Goal: Communication & Community: Answer question/provide support

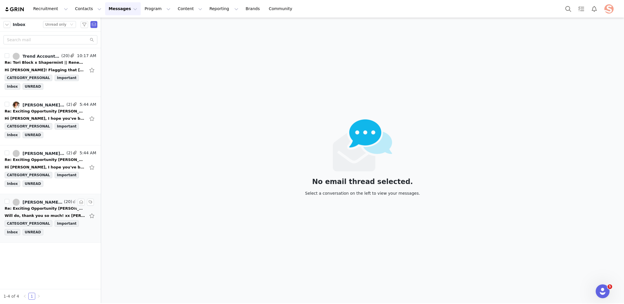
click at [44, 213] on div "​Will do, thank you so much! xx SOFIA PEREZ CREATOR COORDINATOR P: 956-229-0555…" at bounding box center [45, 216] width 81 height 6
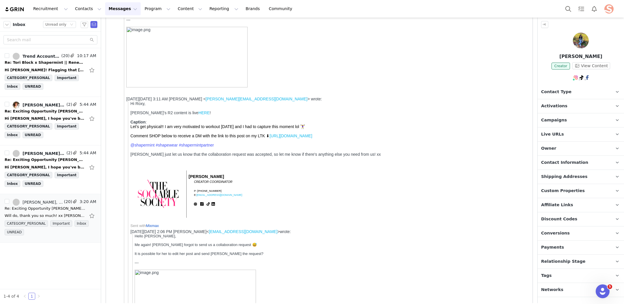
scroll to position [227, 0]
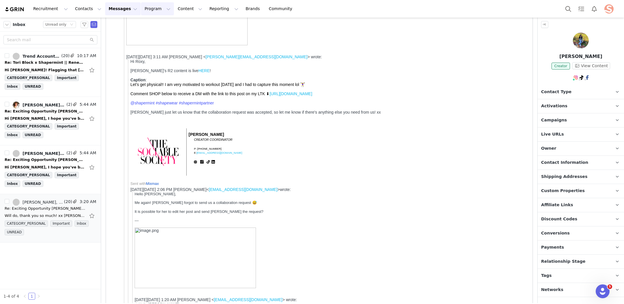
click at [156, 7] on button "Program Program" at bounding box center [157, 8] width 33 height 13
click at [150, 46] on p "Partnerships" at bounding box center [149, 47] width 25 height 6
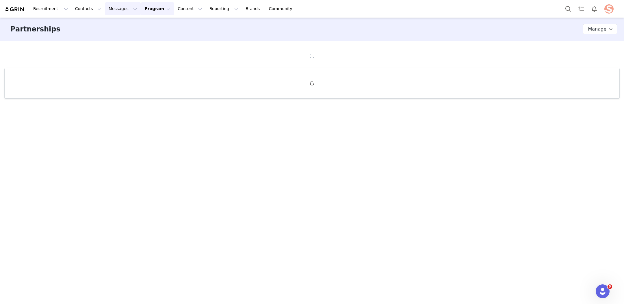
click at [119, 6] on button "Messages Messages" at bounding box center [123, 8] width 36 height 13
click at [174, 174] on div "Partnerships Partnership Stages Custom Properties Manage" at bounding box center [312, 161] width 624 height 286
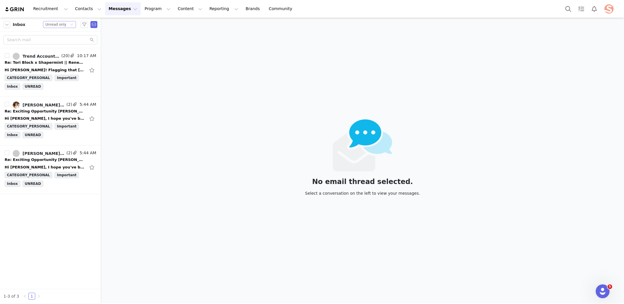
click at [71, 26] on icon "icon: down" at bounding box center [71, 24] width 3 height 3
click at [64, 34] on li "All threads" at bounding box center [59, 34] width 33 height 9
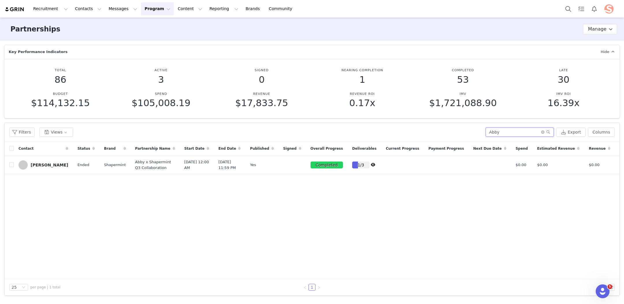
click at [500, 136] on input "Abby" at bounding box center [519, 132] width 68 height 9
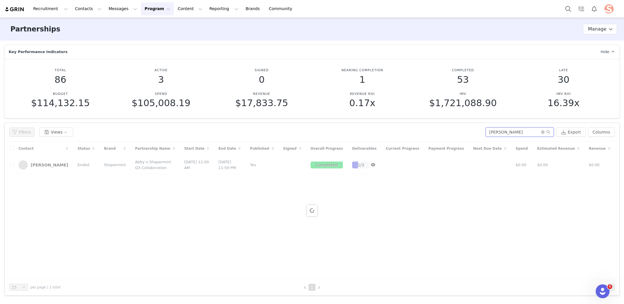
type input "Kate"
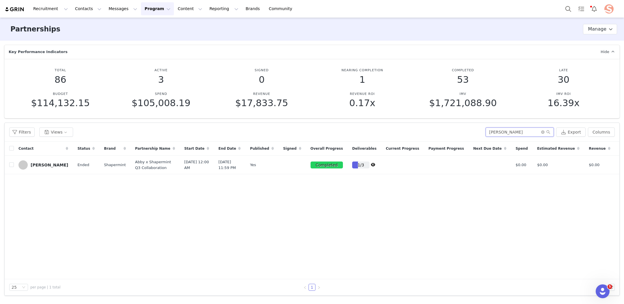
click at [519, 133] on input "Kate" at bounding box center [519, 132] width 68 height 9
click at [544, 131] on icon "icon: close-circle" at bounding box center [542, 132] width 3 height 3
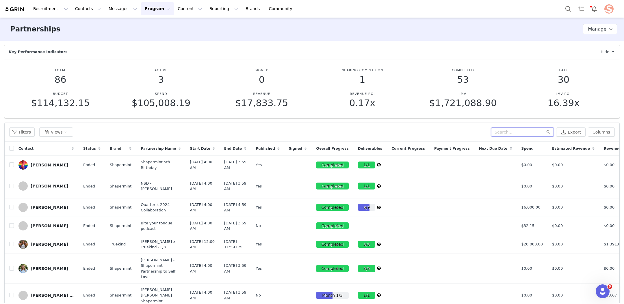
click at [538, 133] on input "text" at bounding box center [522, 132] width 63 height 9
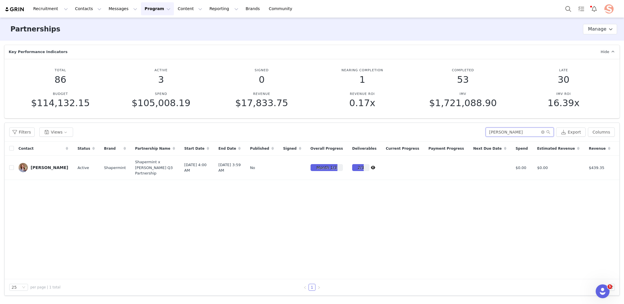
type input "[PERSON_NAME]"
click at [526, 256] on div "Contact Status Brand Partnership Name Start Date End Date Published Signed Over…" at bounding box center [312, 211] width 615 height 138
click at [582, 171] on button "button" at bounding box center [583, 167] width 7 height 7
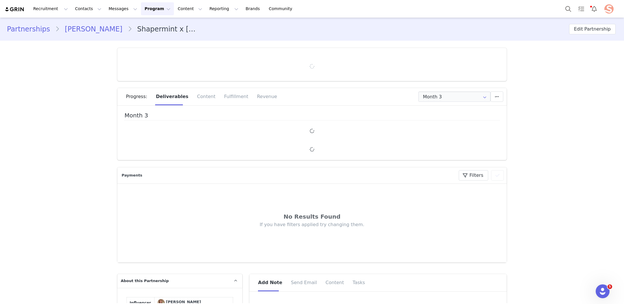
type input "+1 ([GEOGRAPHIC_DATA])"
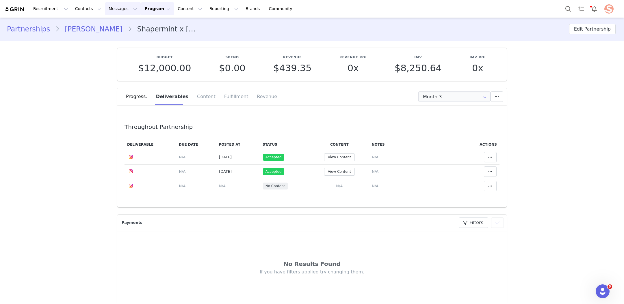
click at [108, 9] on button "Messages Messages" at bounding box center [123, 8] width 36 height 13
click at [32, 27] on link "Partnerships" at bounding box center [31, 29] width 48 height 10
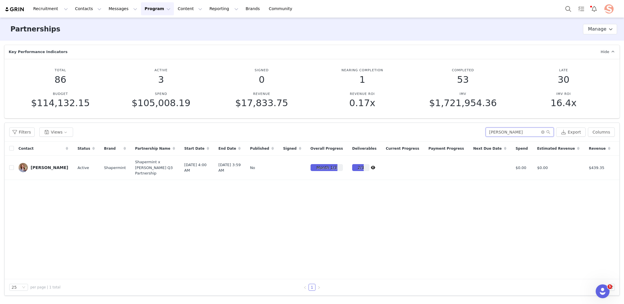
click at [500, 131] on input "[PERSON_NAME]" at bounding box center [519, 132] width 68 height 9
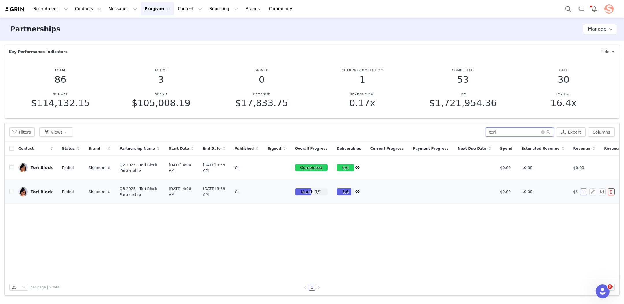
type input "tori"
click at [585, 196] on button "button" at bounding box center [583, 192] width 7 height 7
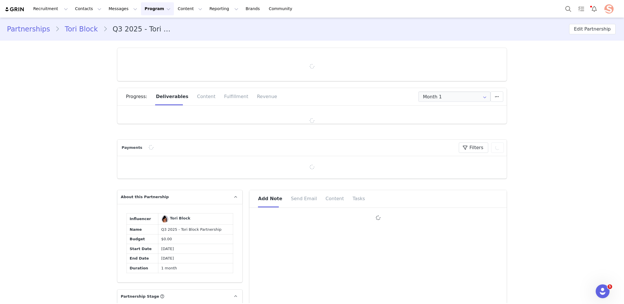
type input "+1 ([GEOGRAPHIC_DATA])"
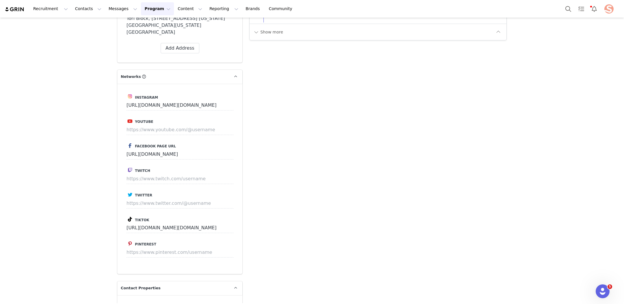
scroll to position [1213, 0]
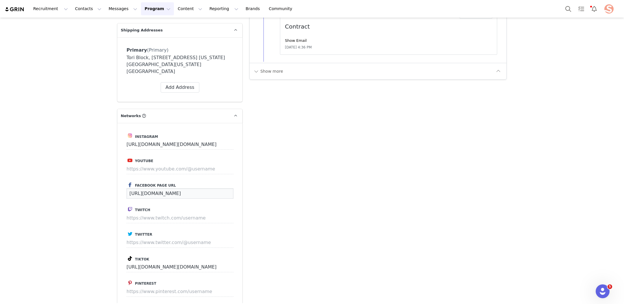
click at [169, 189] on input "[URL][DOMAIN_NAME]" at bounding box center [179, 194] width 107 height 10
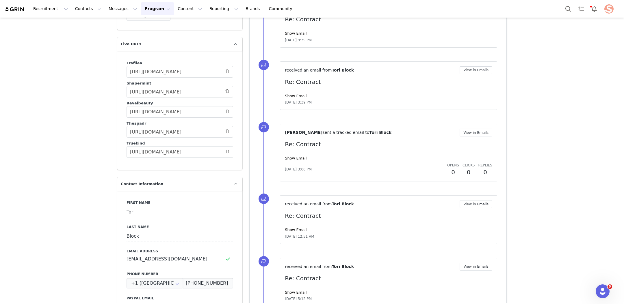
scroll to position [821, 0]
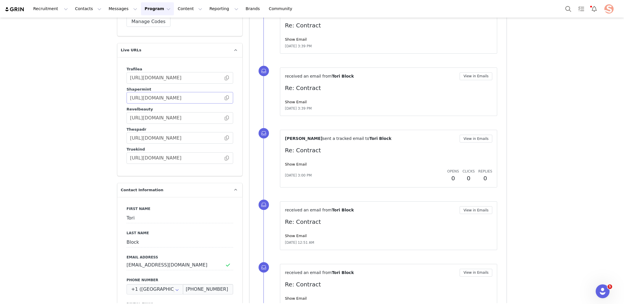
click at [226, 98] on span at bounding box center [227, 98] width 6 height 0
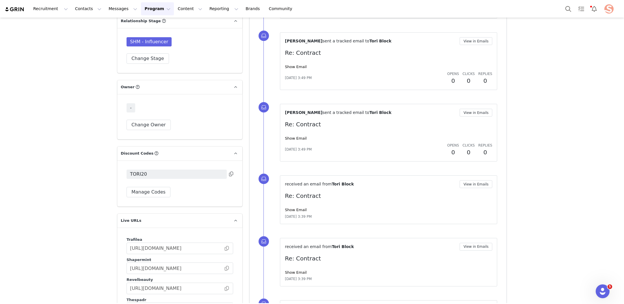
scroll to position [648, 0]
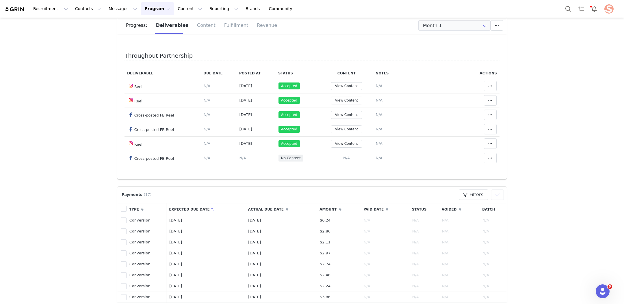
scroll to position [0, 0]
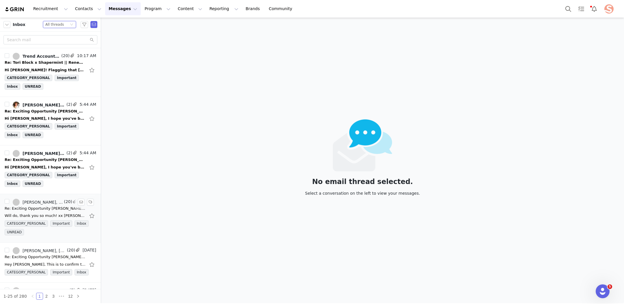
click at [57, 209] on div "Re: Exciting Opportunity [PERSON_NAME] x Shapermint — Let’s Create Together!" at bounding box center [45, 209] width 81 height 6
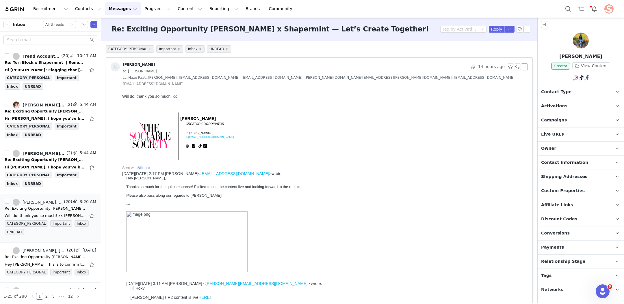
click at [526, 66] on button "button" at bounding box center [524, 67] width 7 height 7
click at [531, 79] on li "Reply All" at bounding box center [533, 76] width 25 height 9
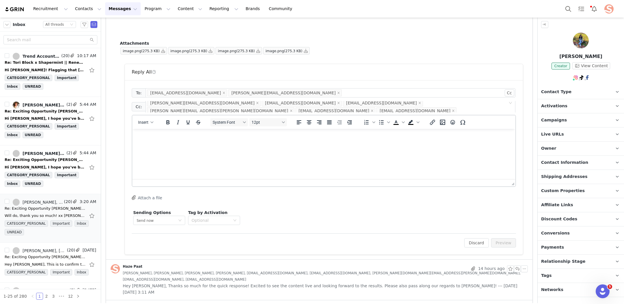
click at [269, 142] on html at bounding box center [323, 137] width 383 height 16
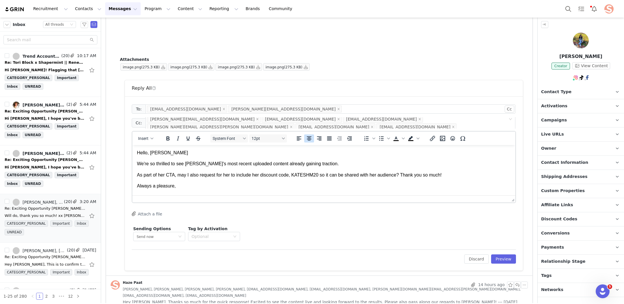
scroll to position [5, 0]
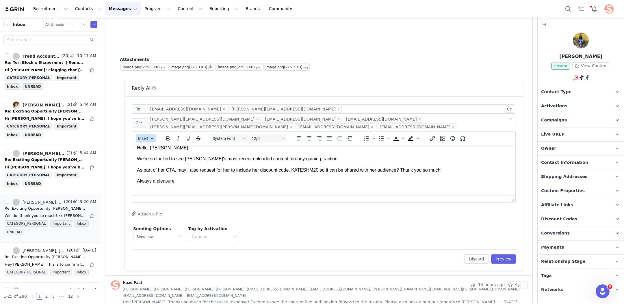
click at [150, 137] on div "button" at bounding box center [152, 138] width 5 height 3
click at [152, 155] on div "Insert Signature" at bounding box center [166, 159] width 58 height 9
click at [337, 185] on body "Hello, Sophia We're so thrilled to see Kate's most recent uploaded content alre…" at bounding box center [324, 197] width 374 height 104
click at [284, 176] on body "Hello, Sophia We're so thrilled to see Kate's most recent uploaded content alre…" at bounding box center [324, 197] width 374 height 104
click at [499, 255] on button "Preview" at bounding box center [503, 259] width 25 height 9
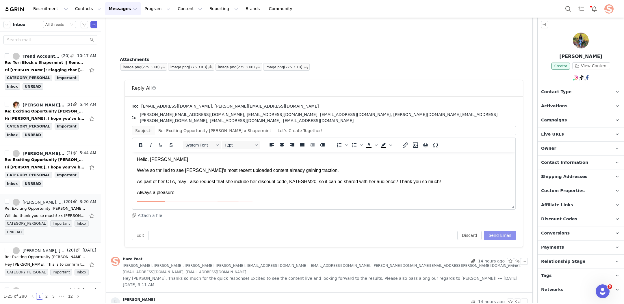
scroll to position [0, 0]
click at [500, 231] on button "Send Email" at bounding box center [500, 235] width 32 height 9
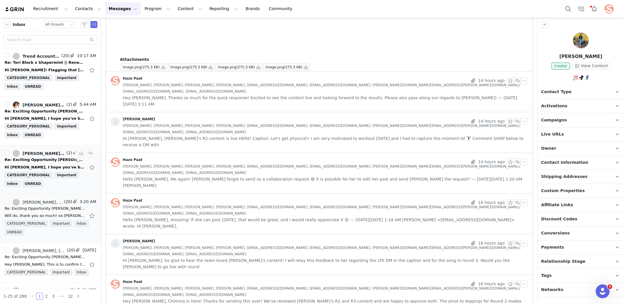
click at [45, 165] on div "Hi Roxy, I hope you've been doing well! I wanted to circle back to see if the t…" at bounding box center [45, 168] width 81 height 6
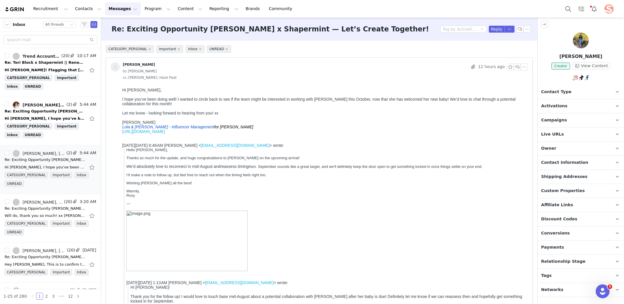
click at [165, 134] on link "https://www.instagram.com/hannahstemme/" at bounding box center [143, 131] width 43 height 5
click at [32, 107] on link "Haze Paat, Natalia Maynez, Hannah Temme, Roselle Anne Mariano" at bounding box center [39, 105] width 53 height 7
click at [57, 61] on div "Re: Tori Block x Shapermint || Renewal Opp" at bounding box center [45, 63] width 81 height 6
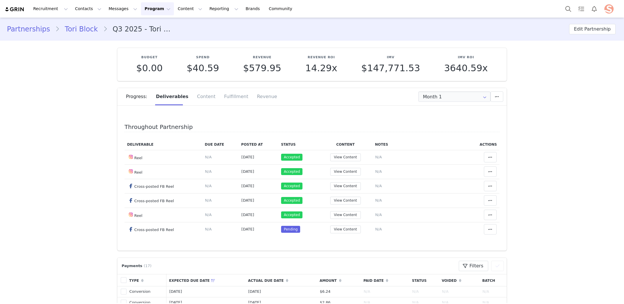
type input "+1 ([GEOGRAPHIC_DATA])"
click at [494, 228] on button at bounding box center [490, 229] width 13 height 10
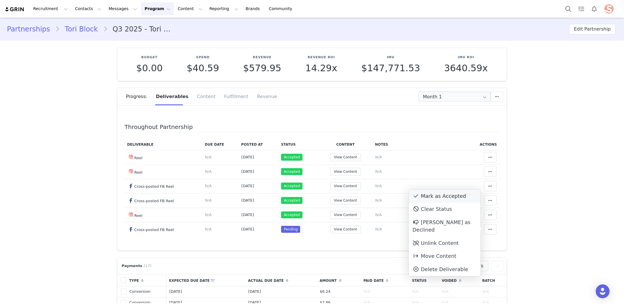
click at [433, 194] on div "Mark as Accepted" at bounding box center [445, 196] width 72 height 13
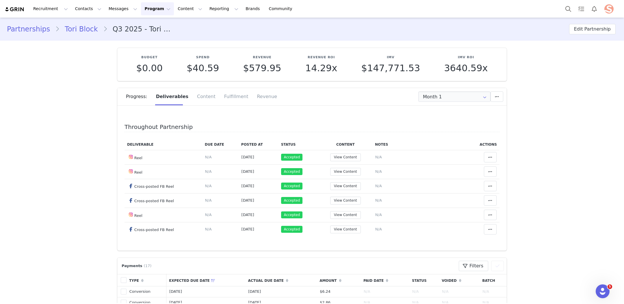
click at [41, 36] on div "Partnerships Tori Block Q3 2025 - Tori Block Partnership Edit Partnership" at bounding box center [312, 29] width 624 height 20
click at [40, 30] on link "Partnerships" at bounding box center [31, 29] width 48 height 10
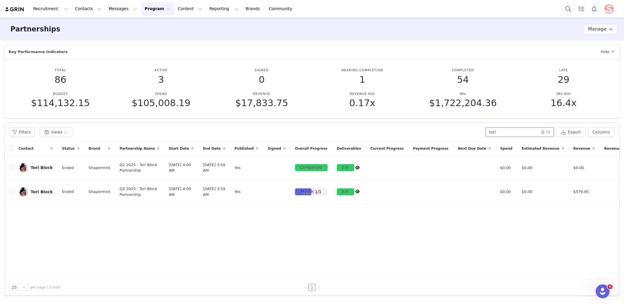
click at [499, 133] on input "tori" at bounding box center [519, 132] width 68 height 9
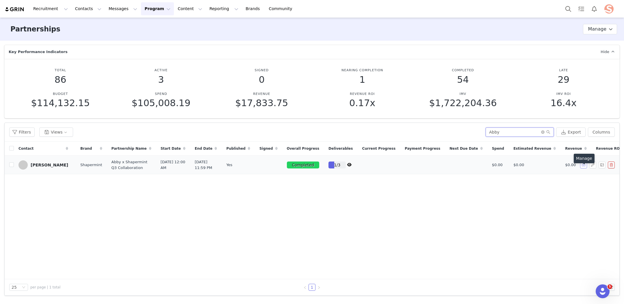
scroll to position [0, 23]
type input "Abby"
click at [583, 169] on button "button" at bounding box center [583, 165] width 7 height 7
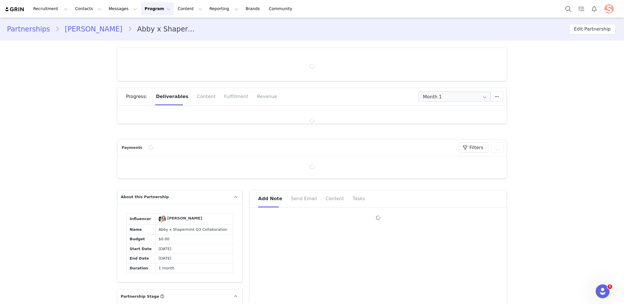
type input "+1 ([GEOGRAPHIC_DATA])"
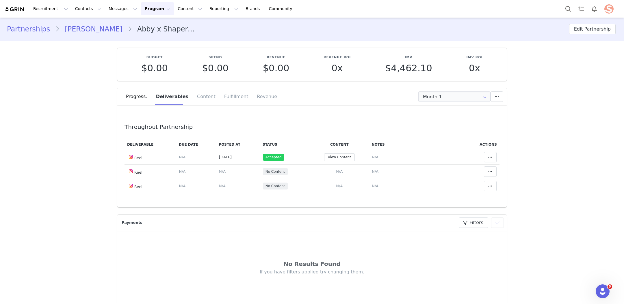
click at [38, 29] on link "Partnerships" at bounding box center [31, 29] width 48 height 10
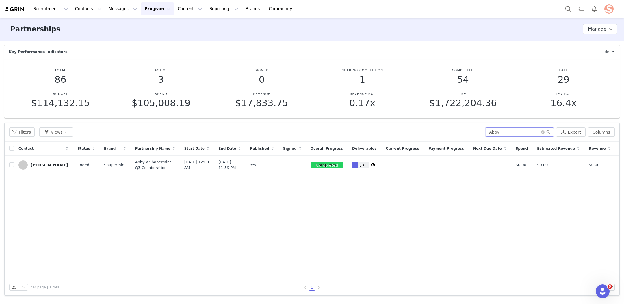
click at [494, 134] on input "Abby" at bounding box center [519, 132] width 68 height 9
click at [498, 133] on input "Abby" at bounding box center [519, 132] width 68 height 9
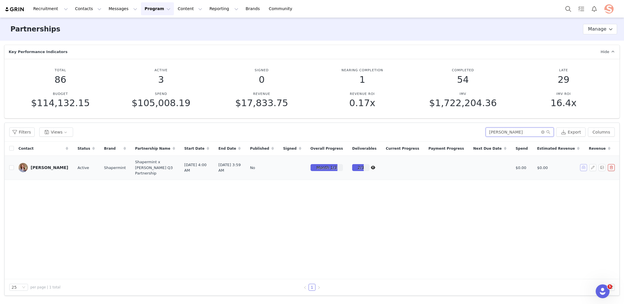
type input "[PERSON_NAME]"
click at [585, 171] on button "button" at bounding box center [583, 167] width 7 height 7
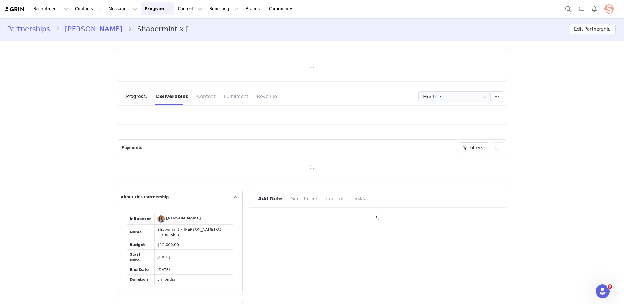
type input "+1 ([GEOGRAPHIC_DATA])"
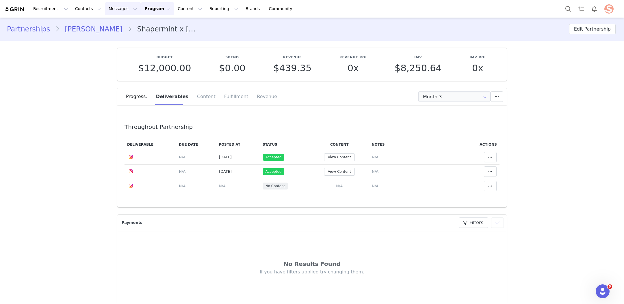
click at [105, 10] on button "Messages Messages" at bounding box center [123, 8] width 36 height 13
click at [120, 38] on div "Inbox" at bounding box center [121, 36] width 39 height 6
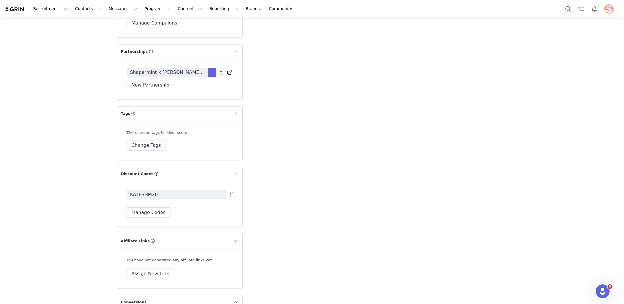
scroll to position [1739, 0]
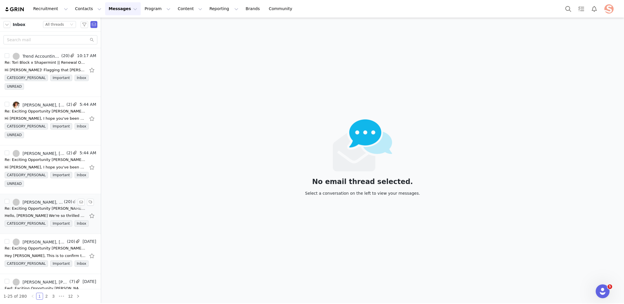
click at [32, 211] on div "Hello, [PERSON_NAME] We're so thrilled to see [PERSON_NAME]'s most recent uploa…" at bounding box center [51, 215] width 92 height 9
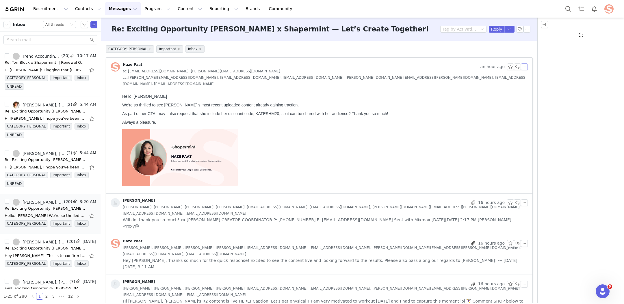
click at [526, 67] on button "button" at bounding box center [524, 67] width 7 height 7
click at [533, 77] on li "Reply All" at bounding box center [533, 76] width 25 height 9
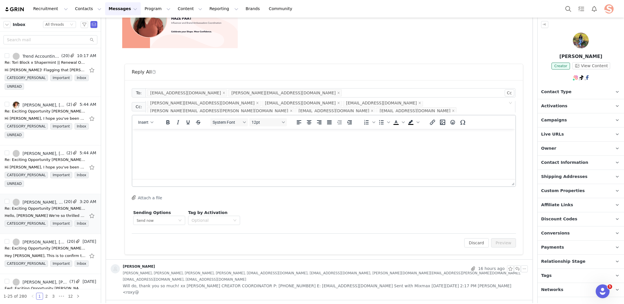
click at [215, 138] on p "Rich Text Area. Press ALT-0 for help." at bounding box center [324, 137] width 374 height 6
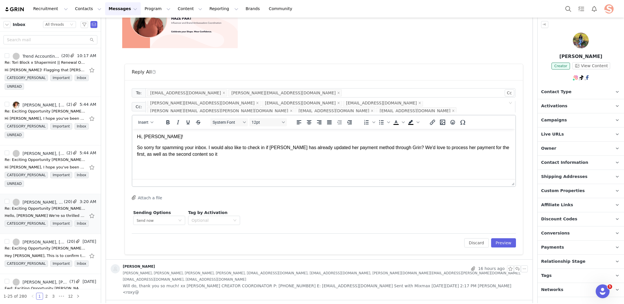
click at [437, 148] on p "So sorry for spamming your inbox. I would also like to check in if [PERSON_NAME…" at bounding box center [324, 151] width 374 height 13
click at [464, 149] on p "So sorry for spamming your inbox. I would also like to check in if [PERSON_NAME…" at bounding box center [324, 151] width 374 height 13
click at [452, 150] on p "So sorry for spamming your inbox. I would also like to check in if Kate has alr…" at bounding box center [324, 151] width 374 height 13
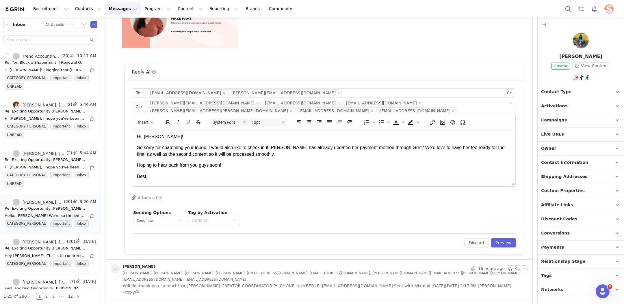
scroll to position [11, 0]
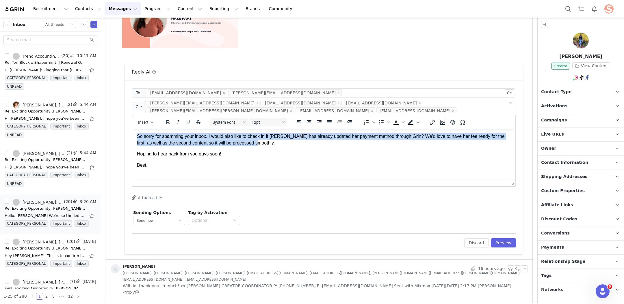
drag, startPoint x: 185, startPoint y: 144, endPoint x: 132, endPoint y: 136, distance: 52.9
click at [132, 136] on html "Hi, Sophia! So sorry for spamming your inbox. I would also like to check in if …" at bounding box center [323, 151] width 383 height 66
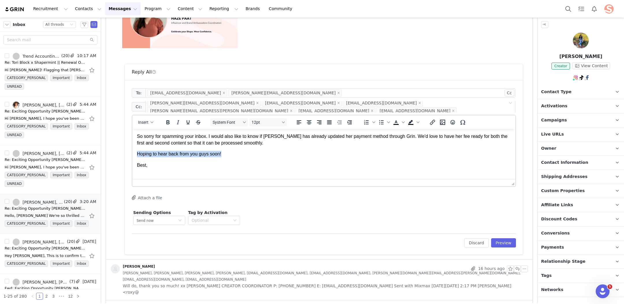
drag, startPoint x: 230, startPoint y: 157, endPoint x: 134, endPoint y: 153, distance: 96.2
click at [134, 153] on html "Hi, Sophia! So sorry for spamming your inbox. I would also like to know if Kate…" at bounding box center [323, 151] width 383 height 66
click at [173, 176] on p "Rich Text Area. Press ALT-0 for help." at bounding box center [324, 176] width 374 height 6
click at [144, 118] on button "Insert" at bounding box center [146, 122] width 20 height 8
click at [162, 145] on div "Insert Signature" at bounding box center [166, 143] width 52 height 7
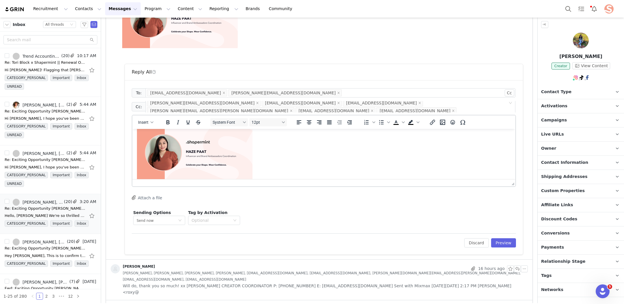
scroll to position [0, 0]
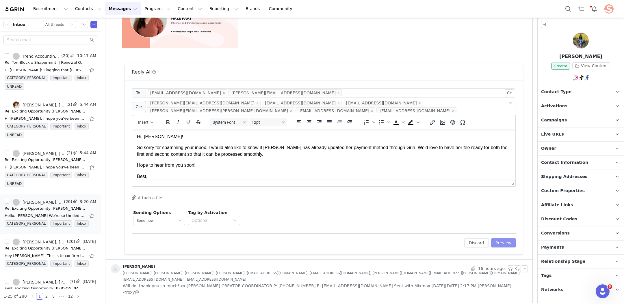
click at [497, 239] on button "Preview" at bounding box center [503, 243] width 25 height 9
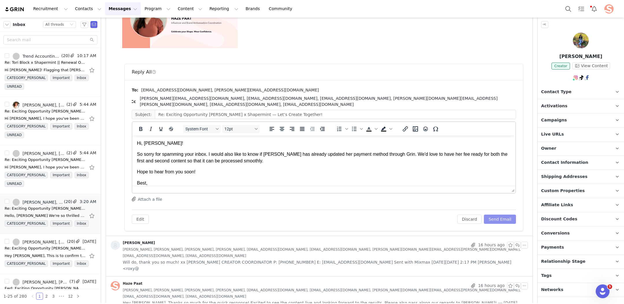
click at [498, 215] on button "Send Email" at bounding box center [500, 219] width 32 height 9
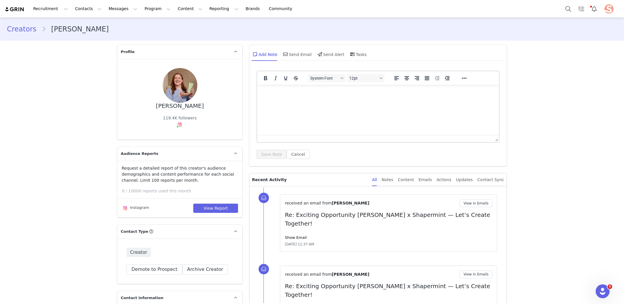
scroll to position [1739, 0]
